Goal: Transaction & Acquisition: Purchase product/service

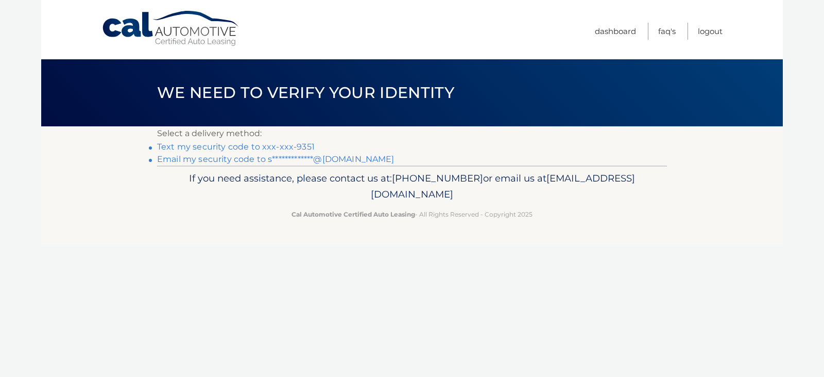
drag, startPoint x: 293, startPoint y: 145, endPoint x: 308, endPoint y: 145, distance: 15.5
click at [293, 145] on link "Text my security code to xxx-xxx-9351" at bounding box center [236, 147] width 158 height 10
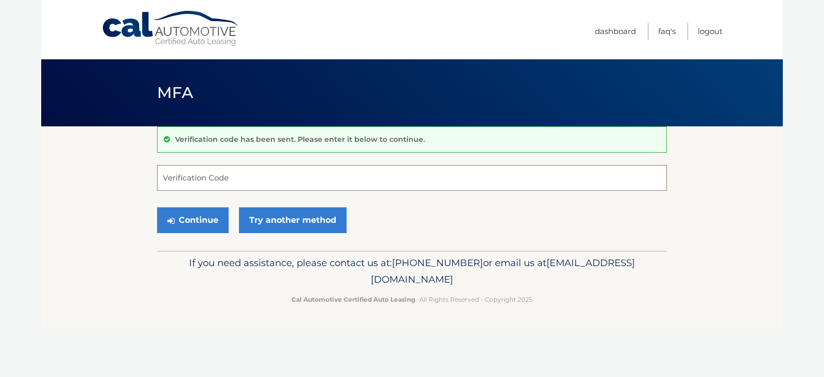
click at [206, 175] on input "Verification Code" at bounding box center [412, 178] width 510 height 26
type input "608660"
drag, startPoint x: 171, startPoint y: 225, endPoint x: 167, endPoint y: 220, distance: 6.0
click at [169, 222] on button "Continue" at bounding box center [193, 220] width 72 height 26
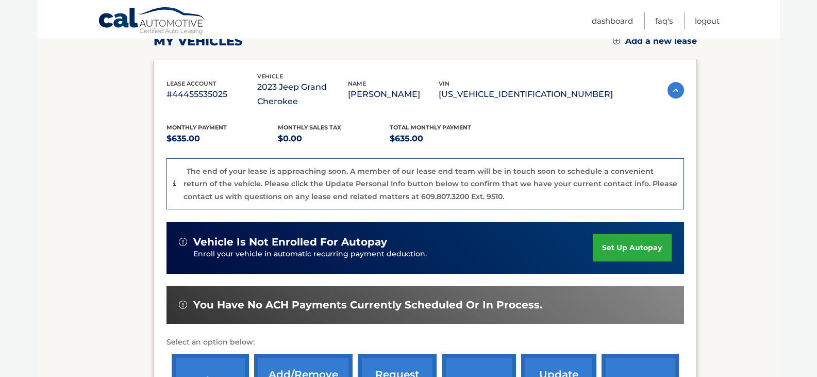
scroll to position [326, 0]
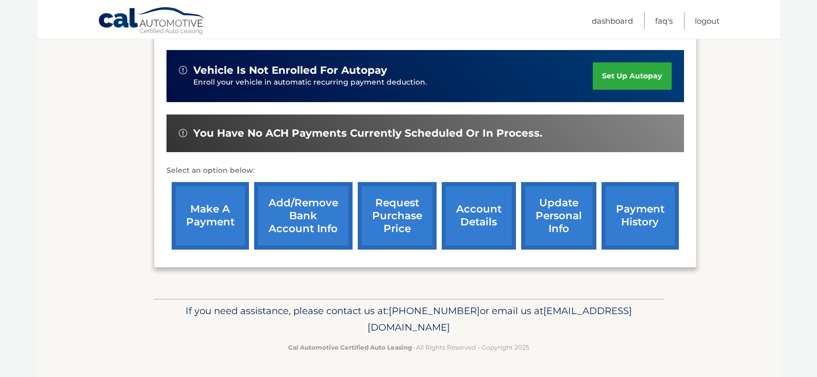
drag, startPoint x: 231, startPoint y: 218, endPoint x: 545, endPoint y: 211, distance: 314.4
click at [231, 218] on link "make a payment" at bounding box center [210, 216] width 77 height 68
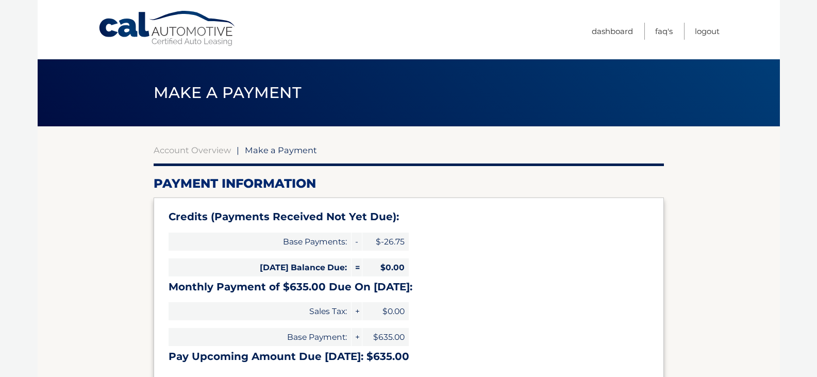
select select "YzExY2QxYWQtYThlZC00NWMyLTkyNzAtYWM1ZThkZDFkNmRh"
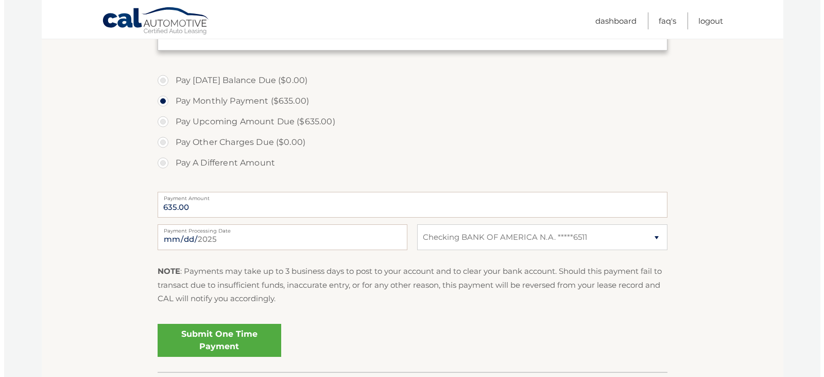
scroll to position [361, 0]
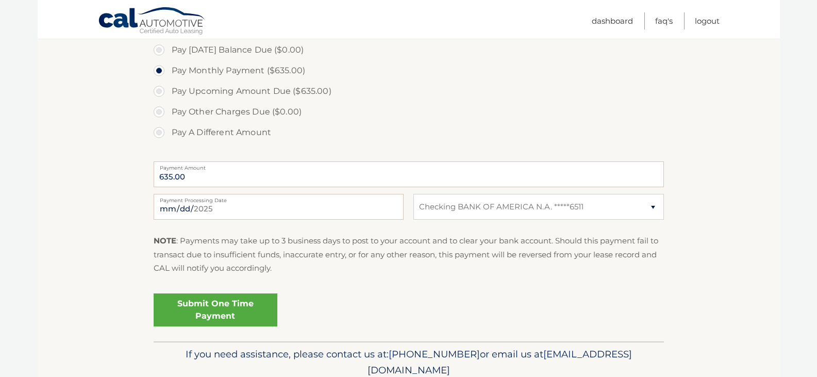
click at [230, 319] on link "Submit One Time Payment" at bounding box center [216, 309] width 124 height 33
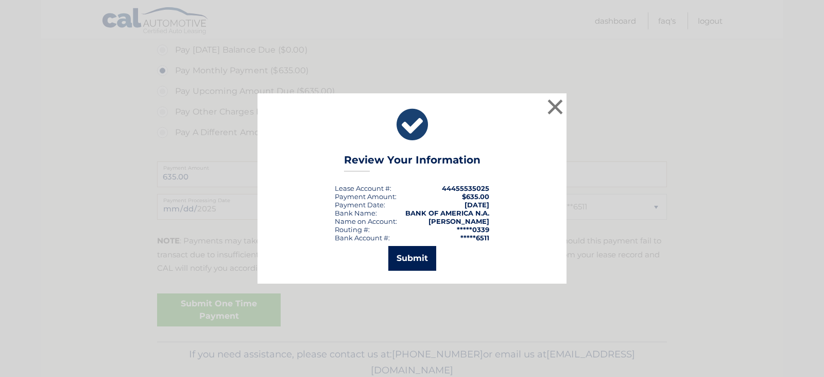
click at [434, 252] on button "Submit" at bounding box center [413, 258] width 48 height 25
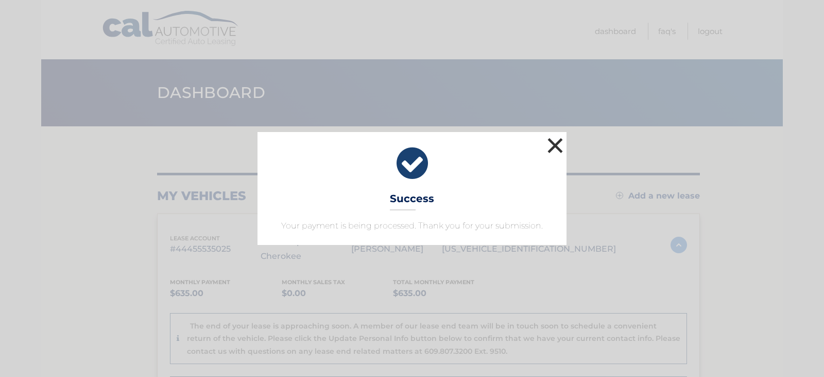
click at [561, 144] on button "×" at bounding box center [555, 145] width 21 height 21
